Goal: Check status

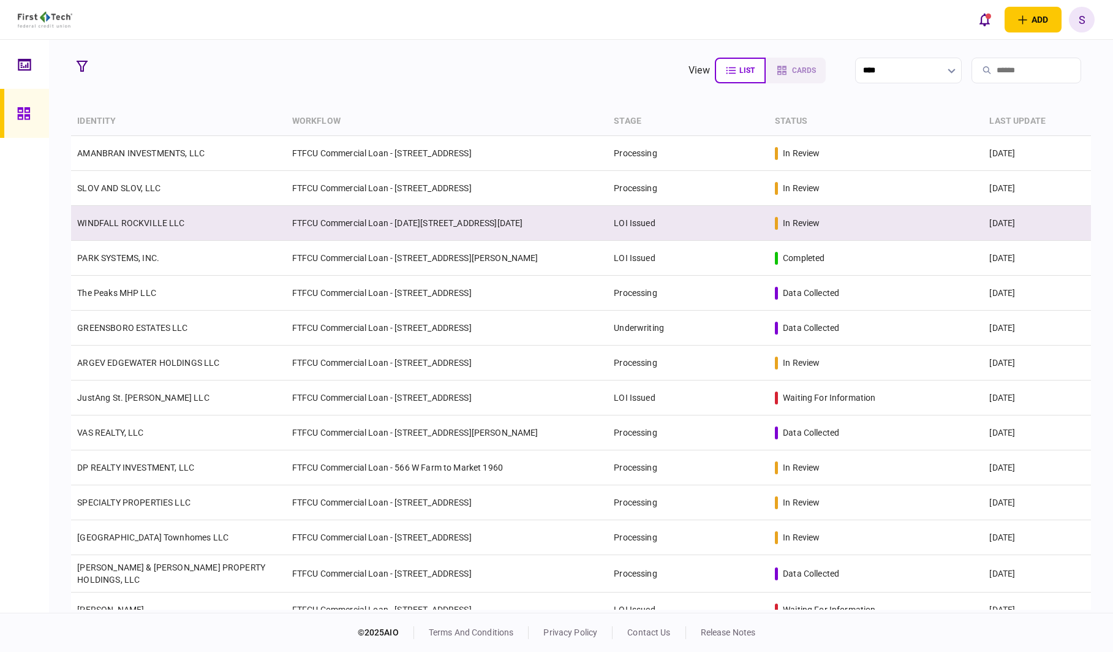
click at [493, 232] on td "FTFCU Commercial Loan - [DATE][STREET_ADDRESS][DATE]" at bounding box center [447, 223] width 322 height 35
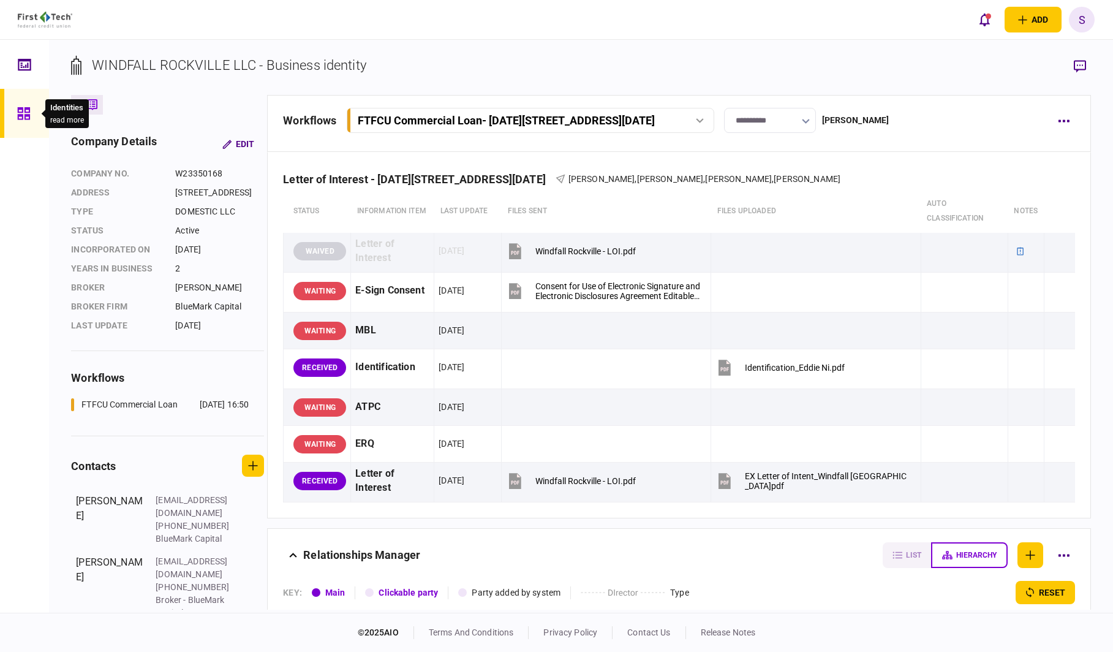
drag, startPoint x: 28, startPoint y: 111, endPoint x: 17, endPoint y: 100, distance: 15.6
click at [28, 111] on icon at bounding box center [23, 114] width 13 height 14
